Goal: Use online tool/utility

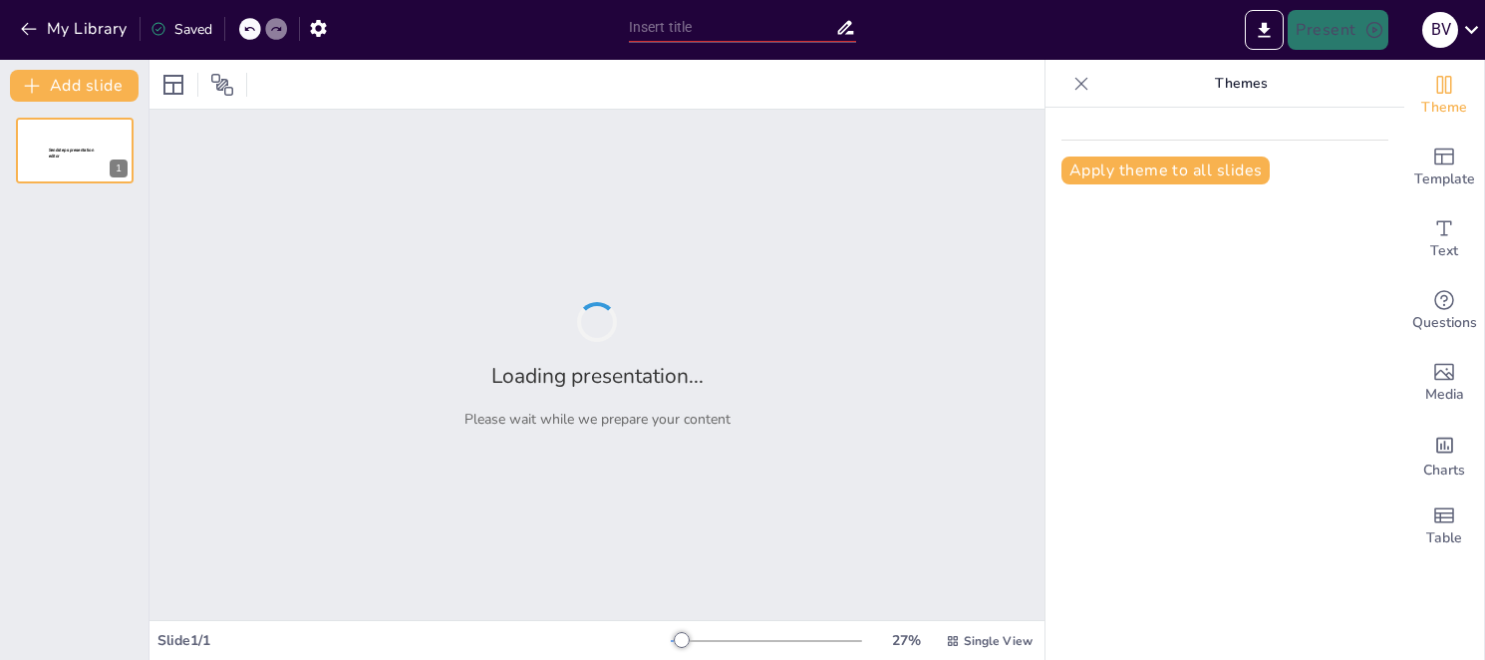
type input "New Sendsteps"
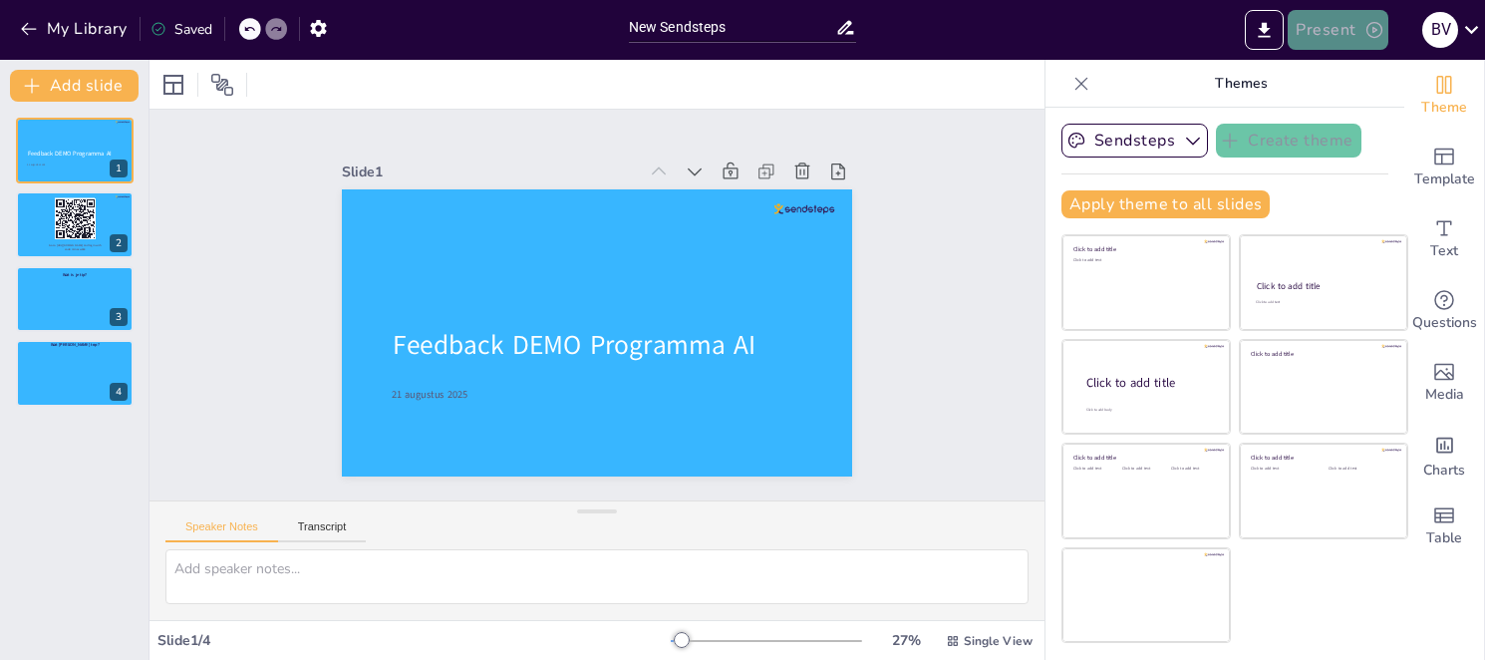
click at [1310, 30] on button "Present" at bounding box center [1337, 30] width 100 height 40
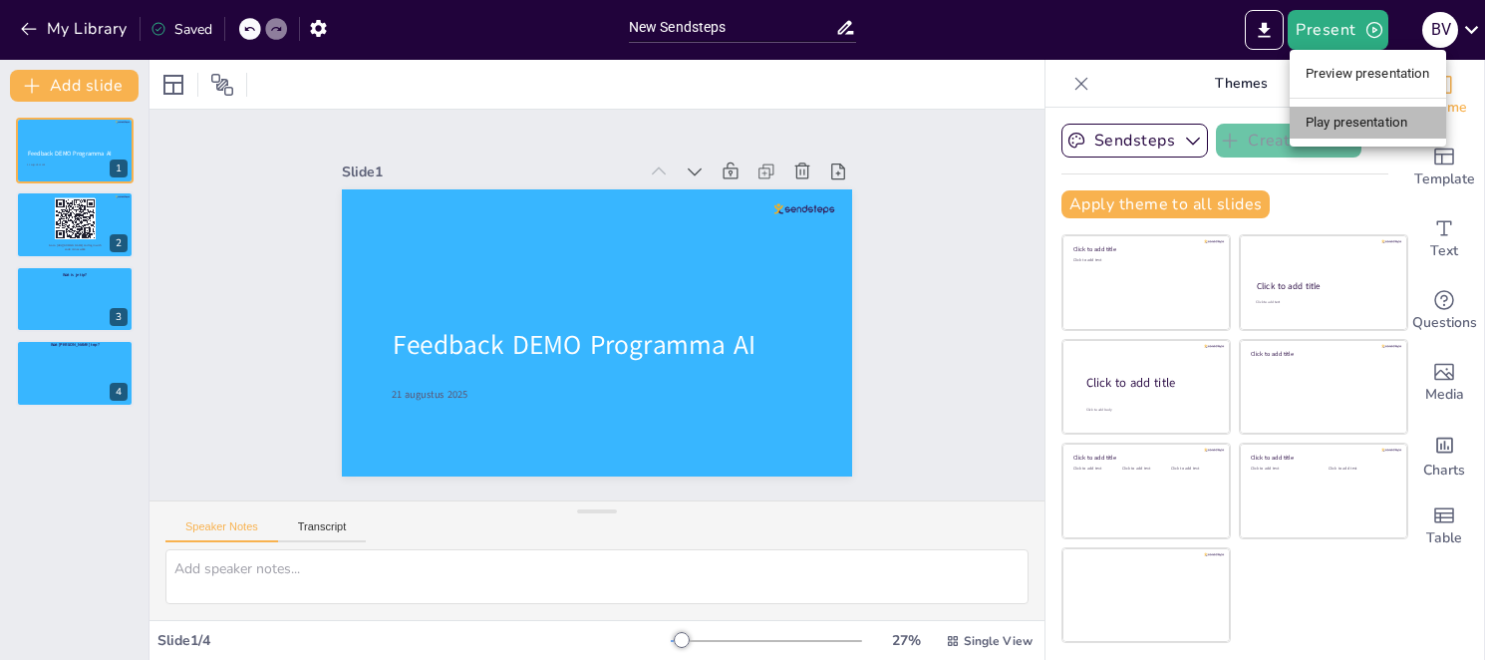
click at [1344, 116] on li "Play presentation" at bounding box center [1367, 123] width 156 height 32
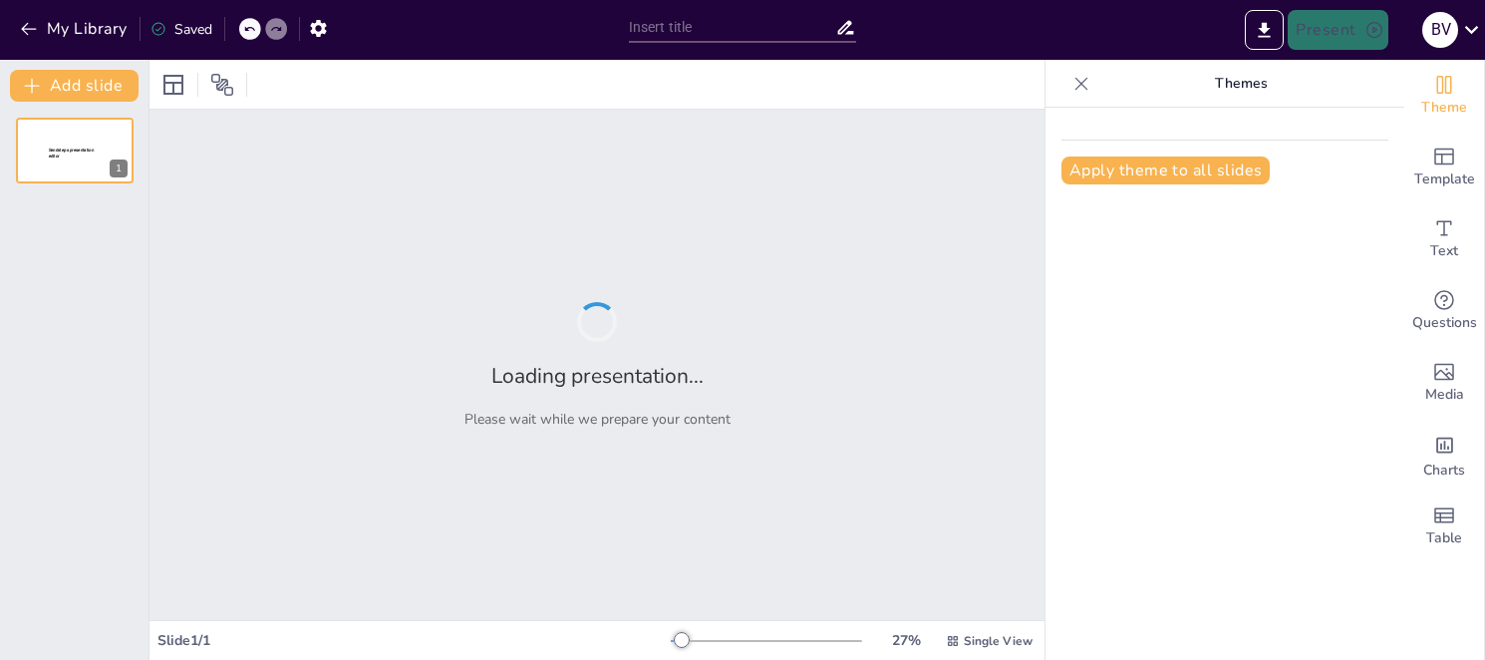
type input "New Sendsteps"
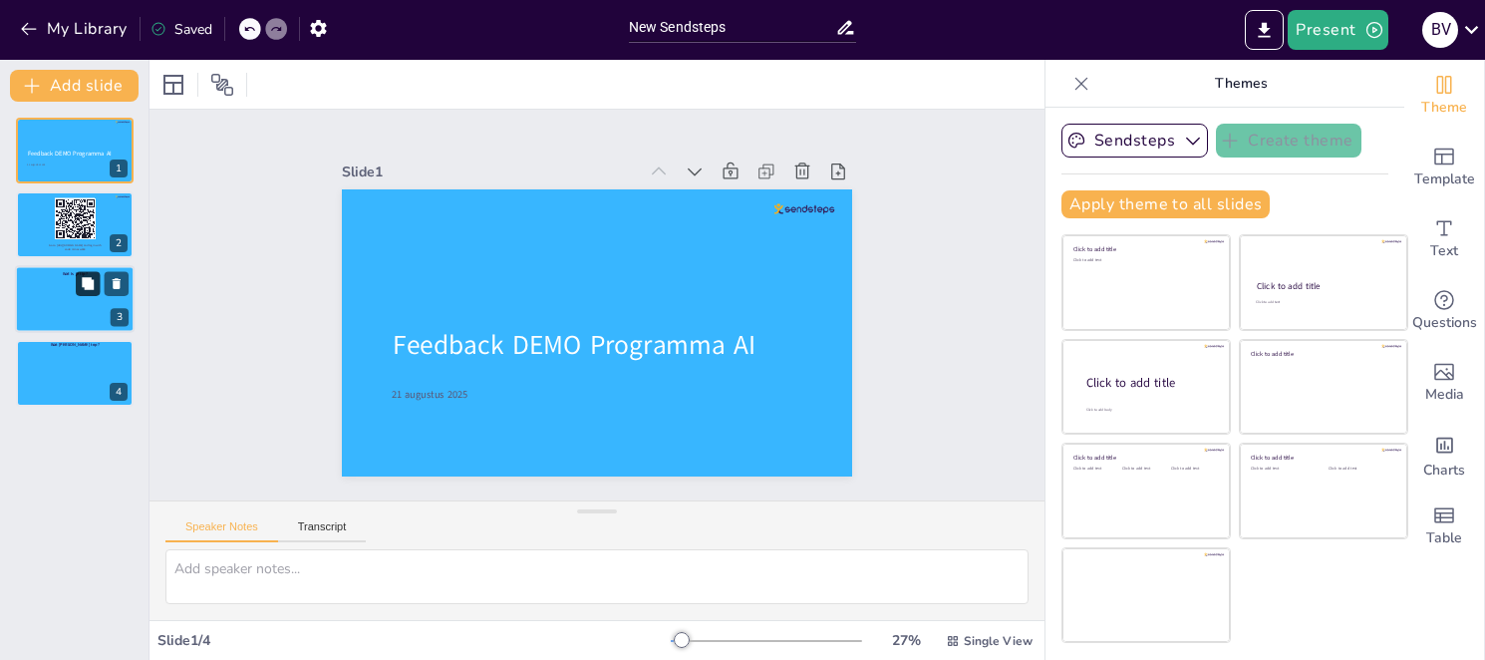
click at [84, 271] on button at bounding box center [88, 283] width 24 height 24
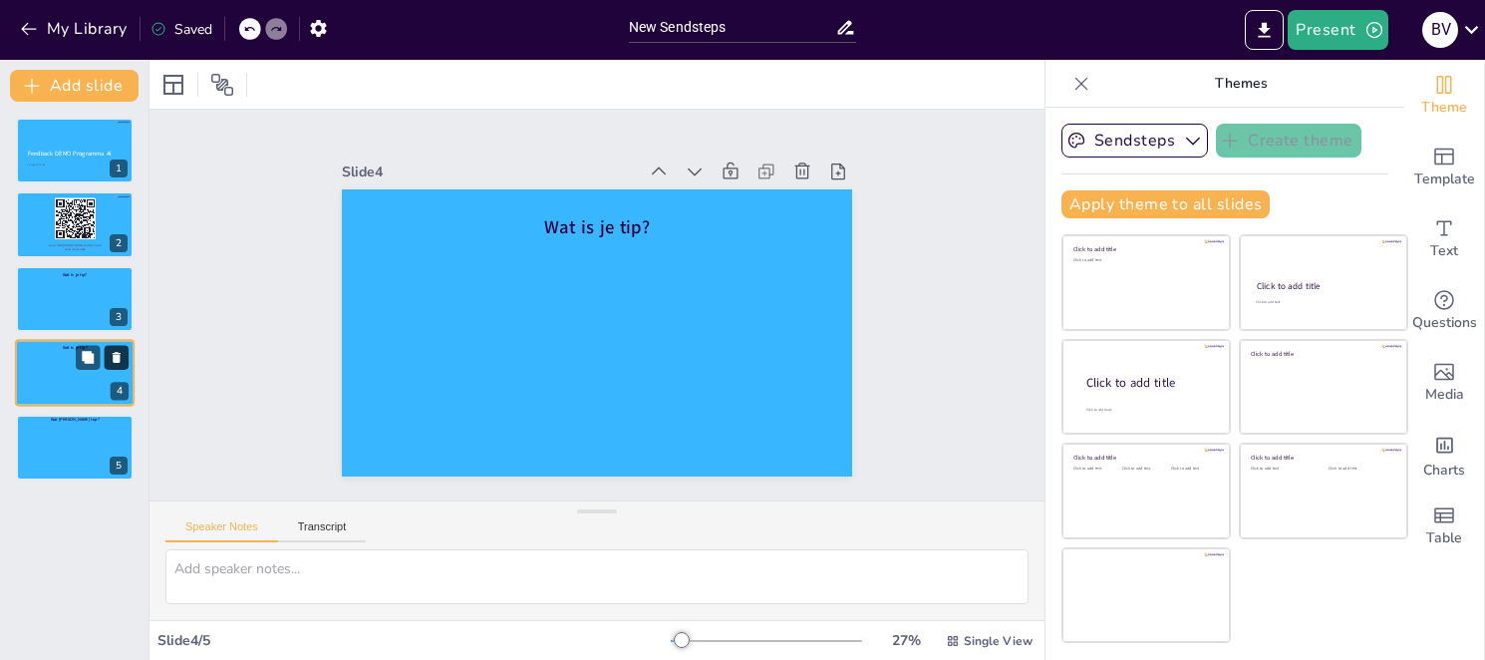
click at [122, 357] on icon at bounding box center [117, 358] width 14 height 14
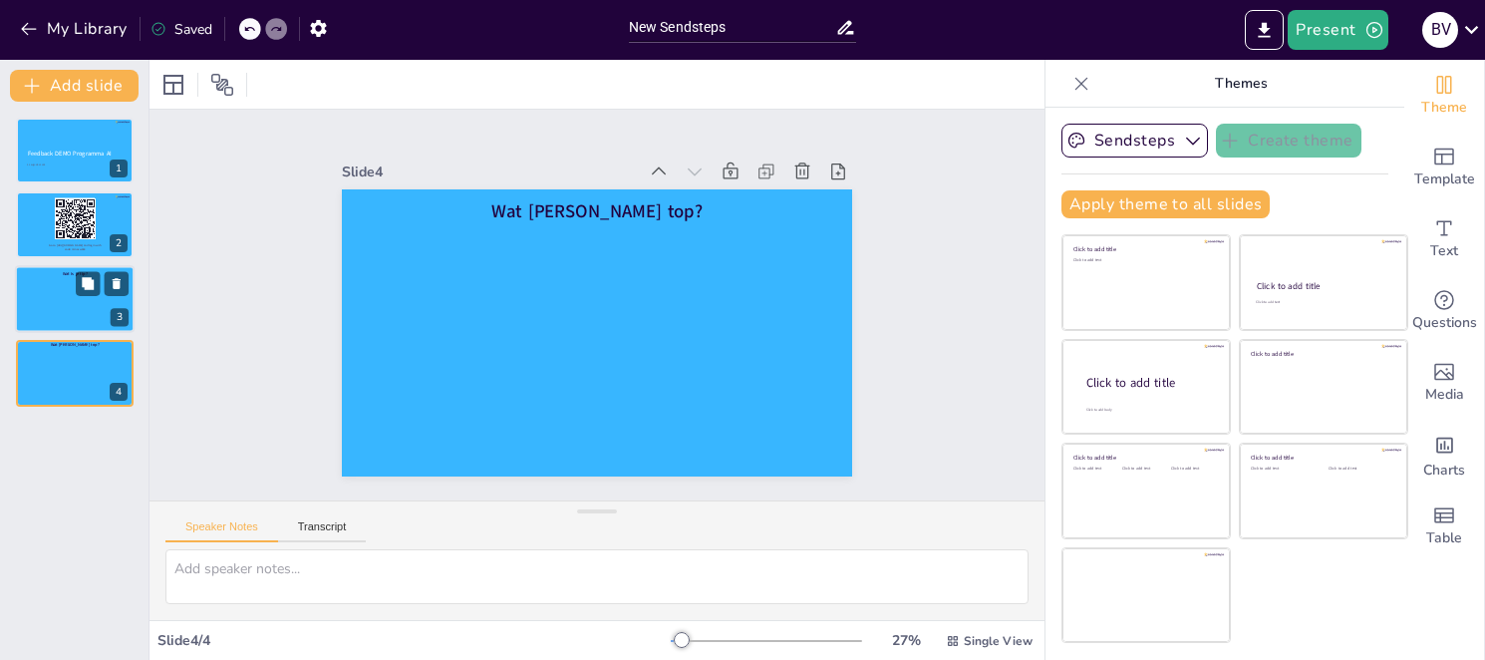
click at [56, 305] on div at bounding box center [75, 299] width 120 height 68
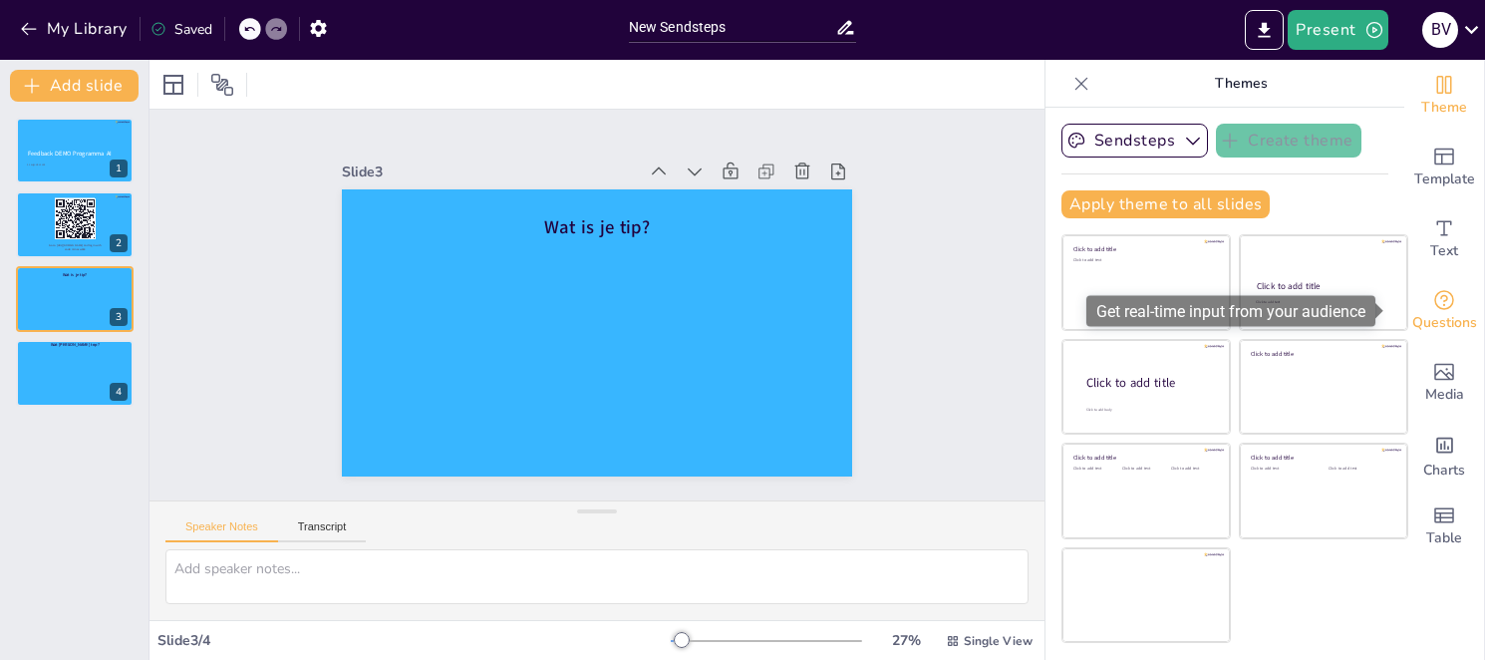
click at [1446, 307] on div "Questions" at bounding box center [1444, 311] width 80 height 72
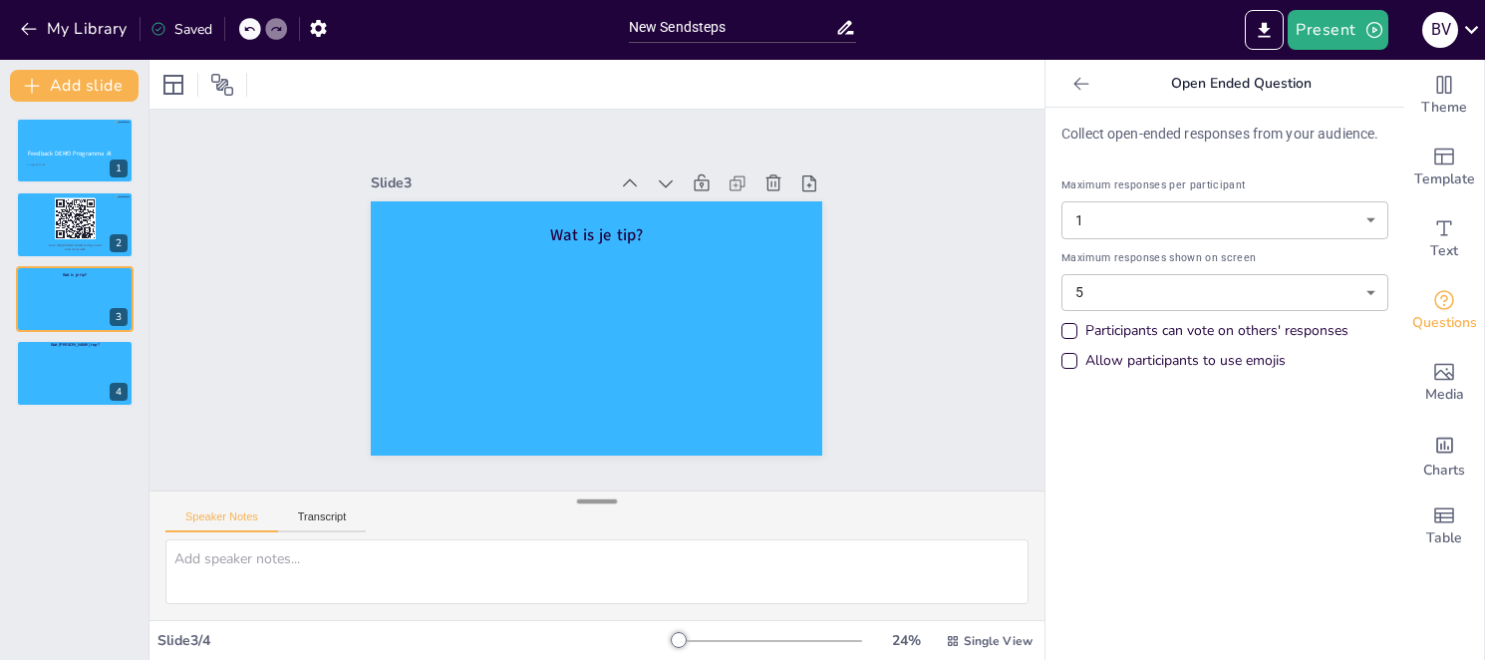
drag, startPoint x: 596, startPoint y: 514, endPoint x: 604, endPoint y: 529, distance: 16.9
click at [604, 511] on div at bounding box center [597, 501] width 40 height 20
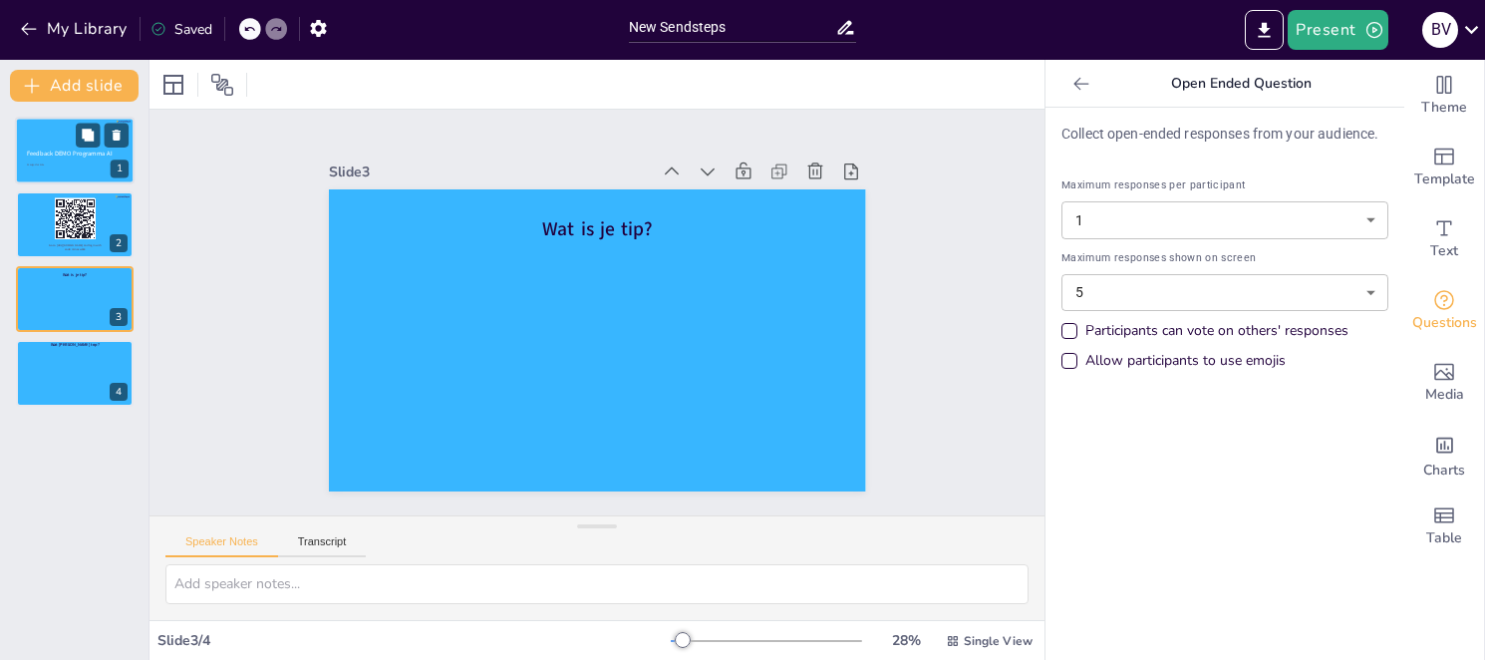
click at [71, 166] on div at bounding box center [75, 151] width 120 height 68
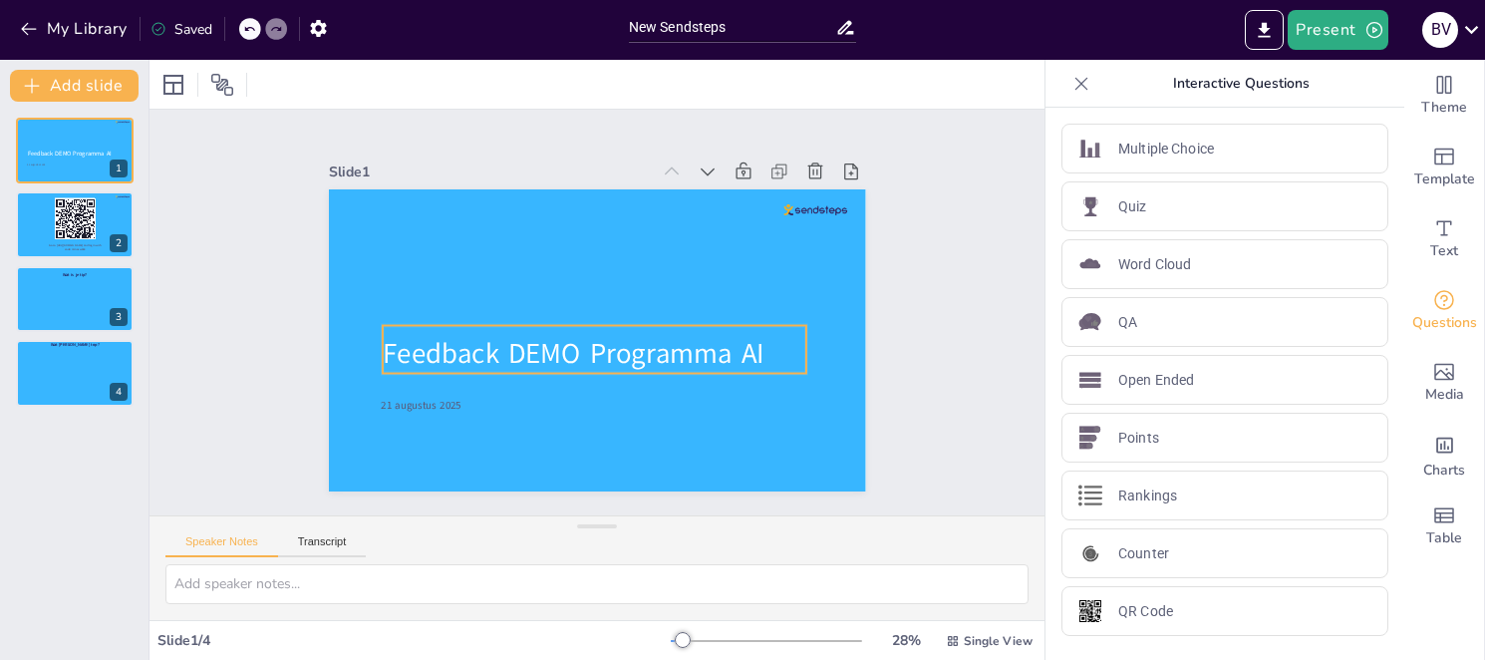
click at [492, 354] on span "Feedback DEMO Programma AI" at bounding box center [569, 351] width 384 height 78
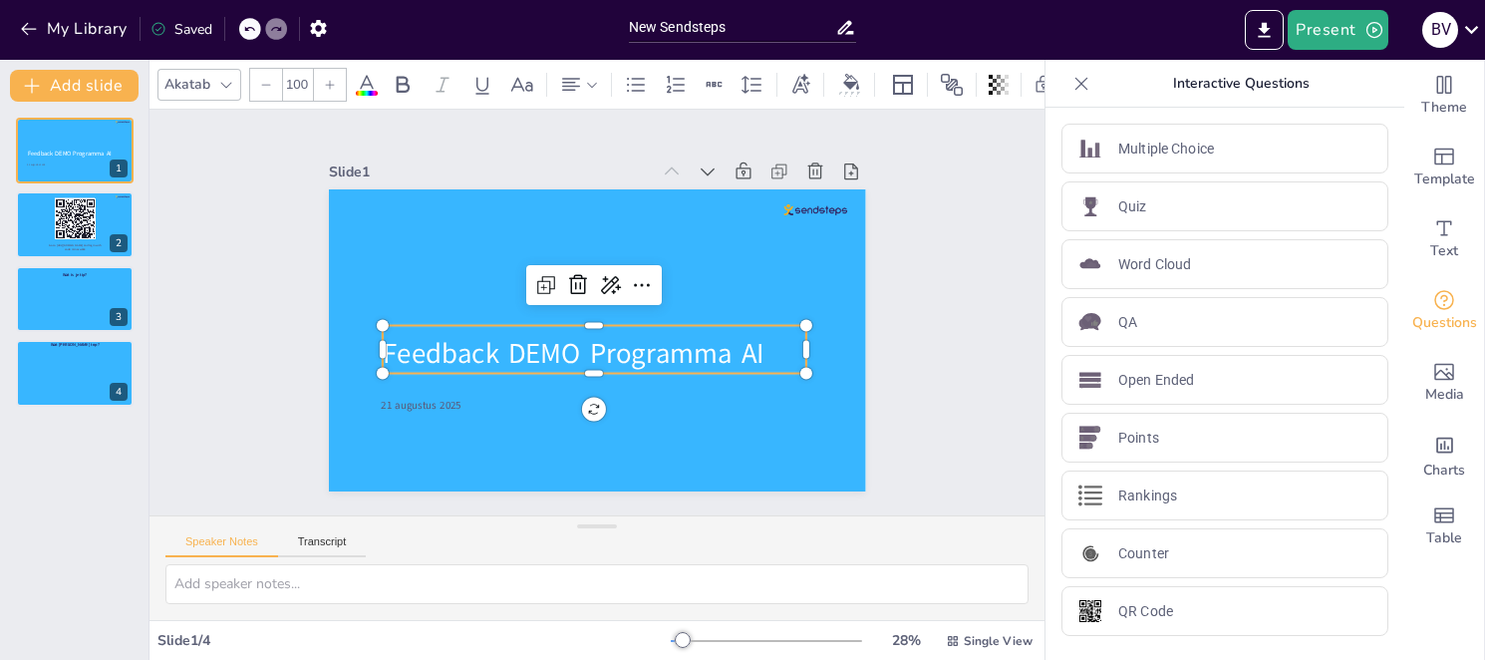
click at [495, 313] on div at bounding box center [595, 317] width 424 height 16
click at [56, 278] on div at bounding box center [75, 299] width 120 height 68
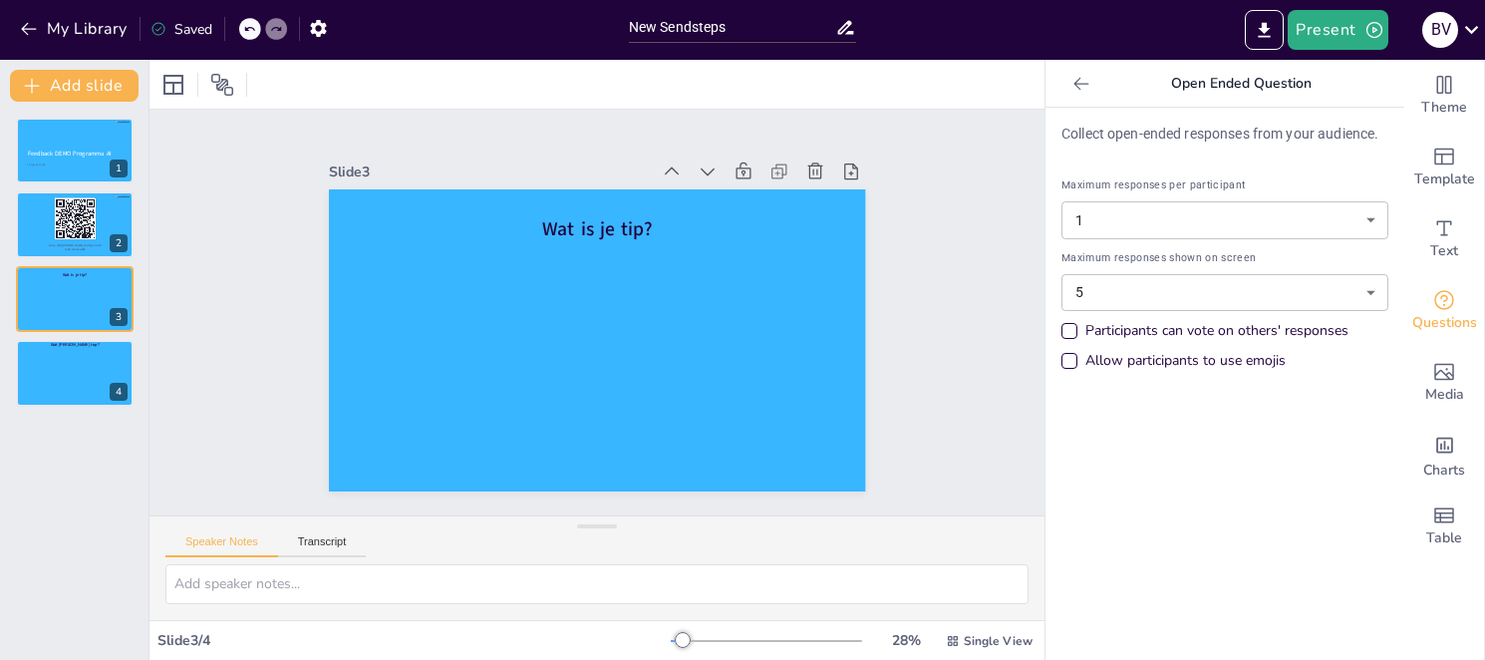
click at [1073, 79] on icon at bounding box center [1080, 83] width 15 height 13
